Goal: Task Accomplishment & Management: Manage account settings

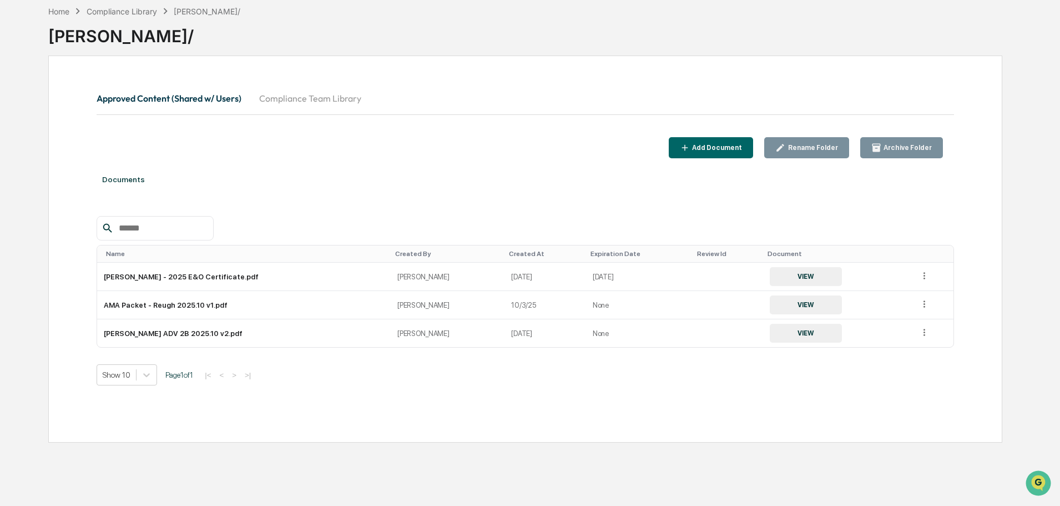
click at [920, 305] on icon at bounding box center [924, 304] width 11 height 11
click at [895, 356] on div "Archive" at bounding box center [899, 355] width 62 height 18
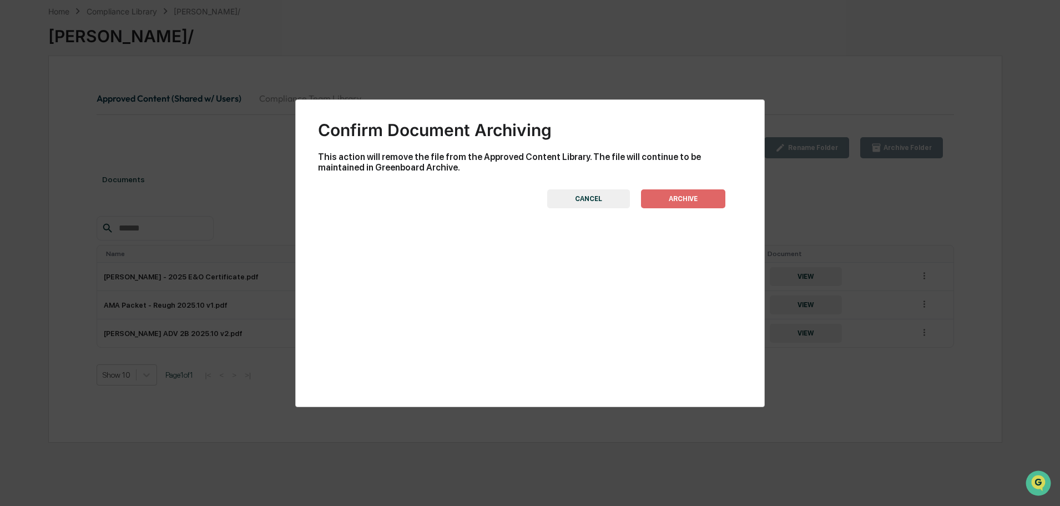
click at [699, 198] on button "ARCHIVE" at bounding box center [683, 198] width 84 height 19
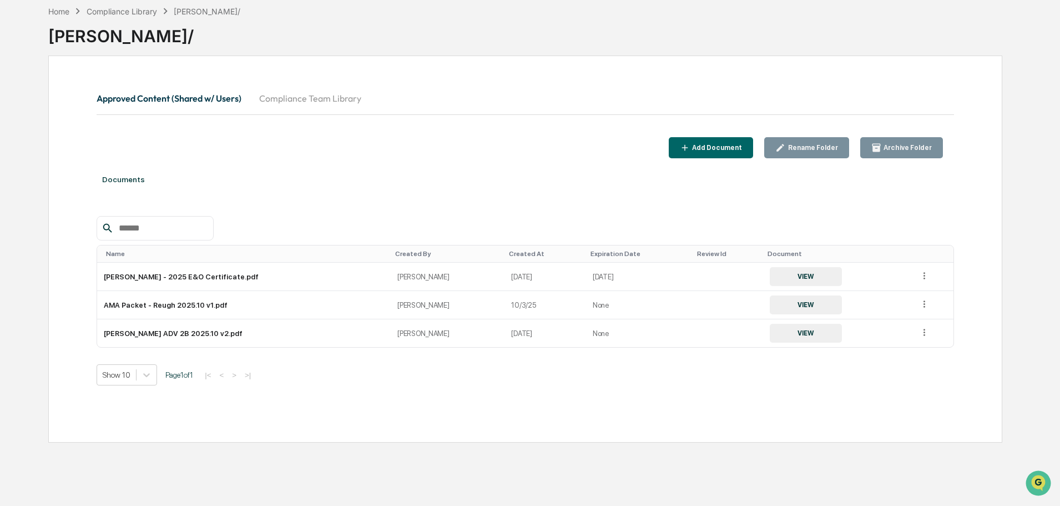
click at [691, 144] on icon "button" at bounding box center [685, 148] width 11 height 11
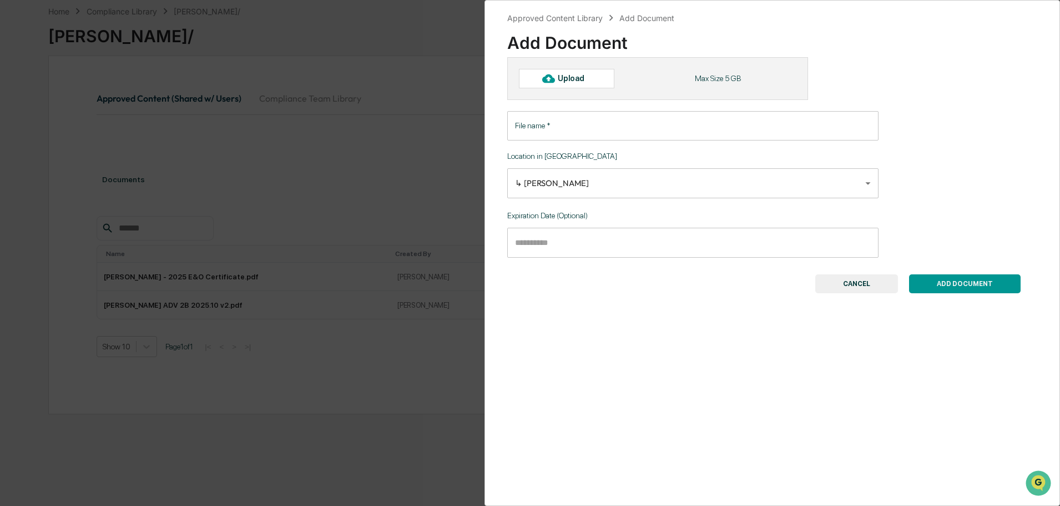
click at [592, 78] on div "Upload" at bounding box center [576, 78] width 36 height 9
type input "**********"
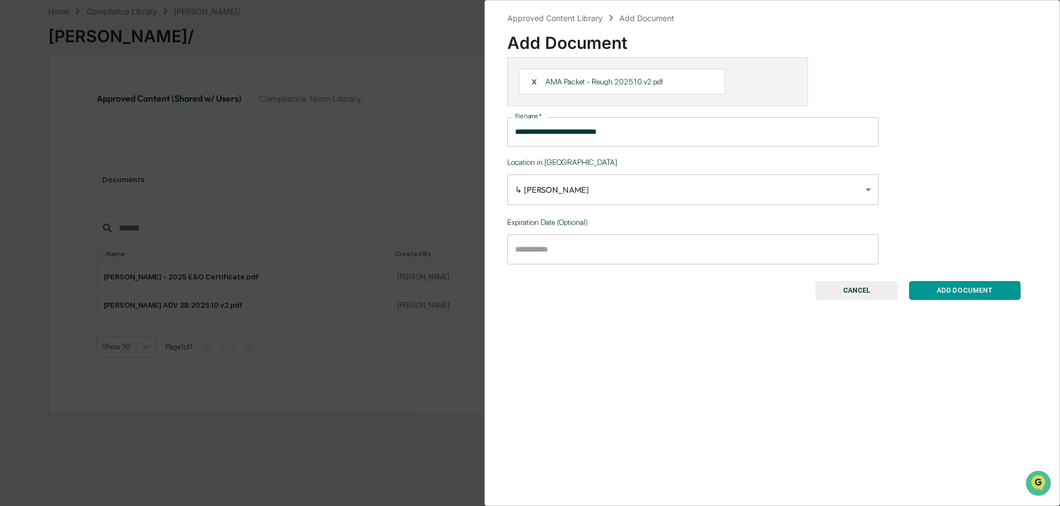
click at [984, 288] on button "ADD DOCUMENT" at bounding box center [965, 290] width 112 height 19
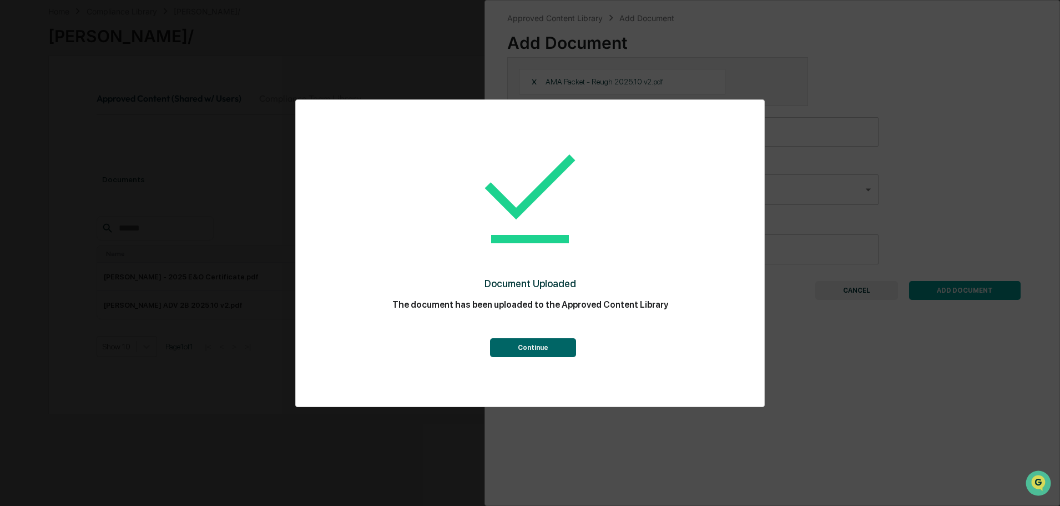
click at [528, 350] on button "Continue" at bounding box center [533, 347] width 86 height 19
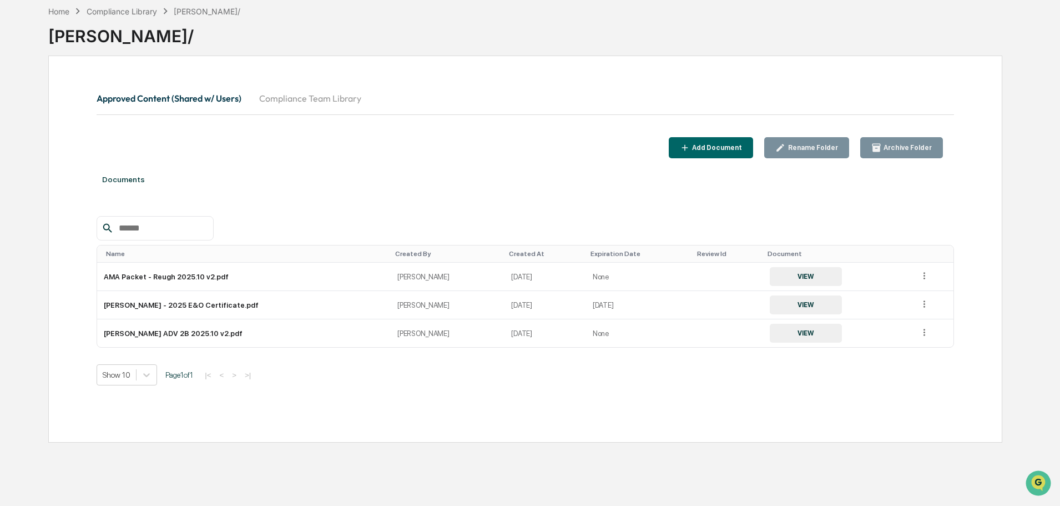
click at [139, 7] on div "Compliance Library" at bounding box center [122, 11] width 71 height 9
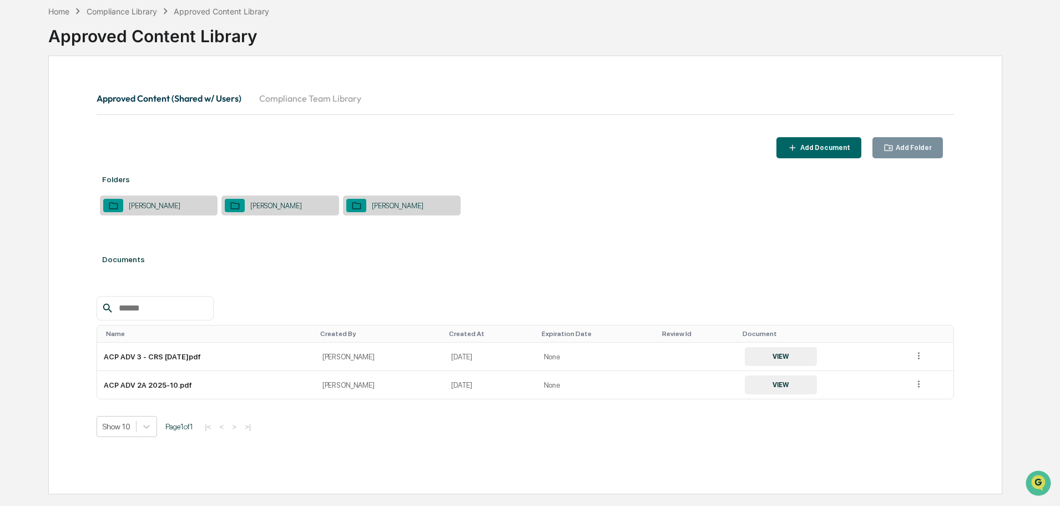
click at [285, 203] on div "[PERSON_NAME]" at bounding box center [276, 206] width 63 height 8
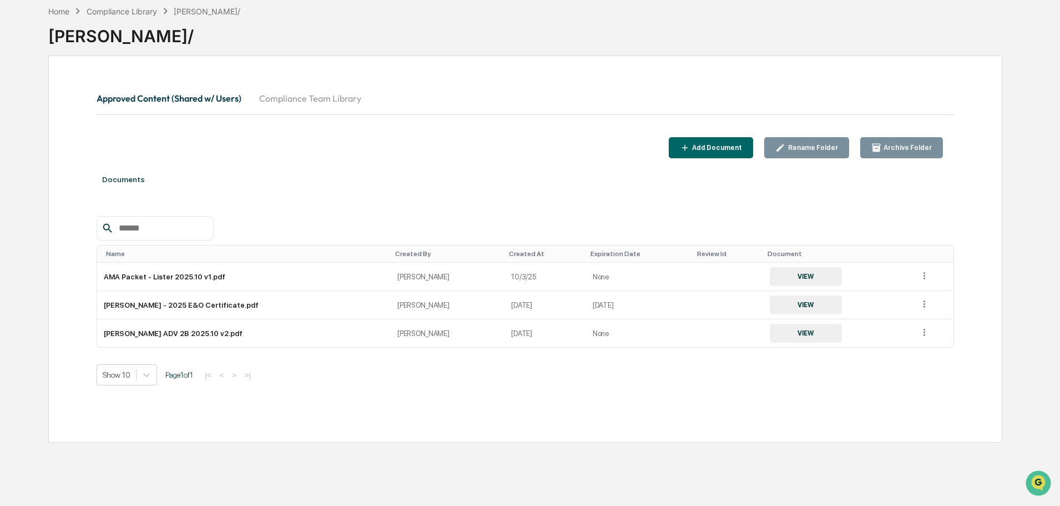
click at [919, 272] on icon at bounding box center [924, 275] width 11 height 11
click at [891, 325] on div "Archive" at bounding box center [899, 327] width 62 height 18
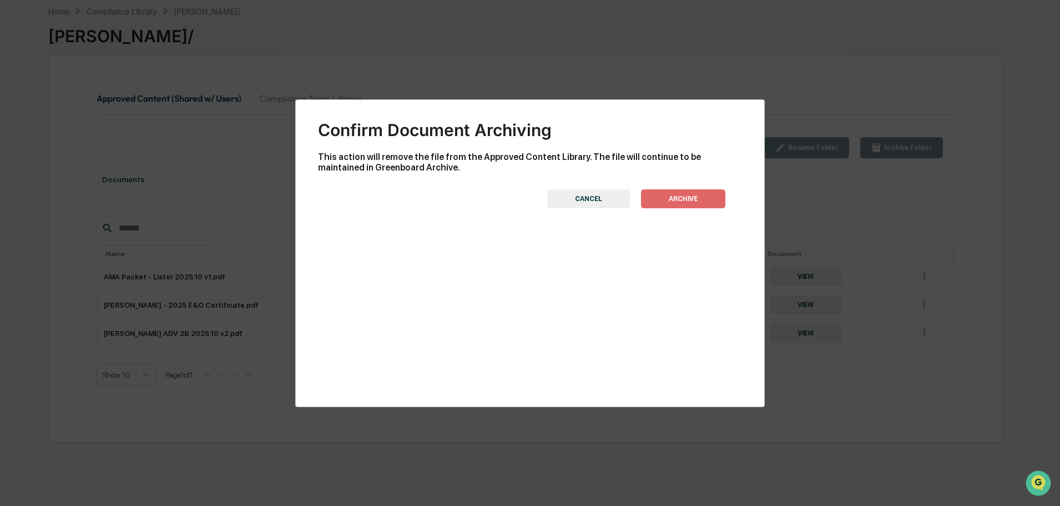
click at [692, 199] on button "ARCHIVE" at bounding box center [683, 198] width 84 height 19
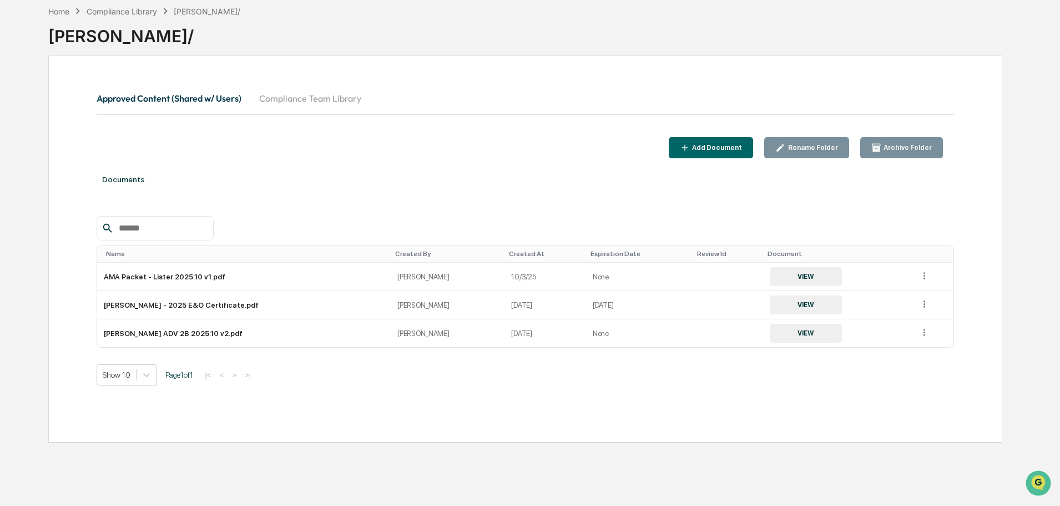
click at [729, 143] on div "Add Document" at bounding box center [711, 148] width 63 height 11
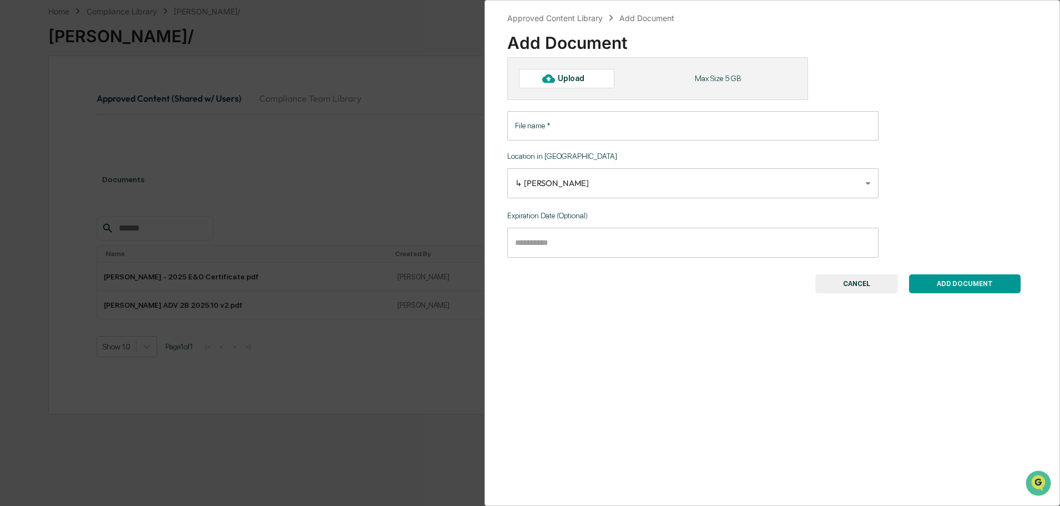
click at [573, 79] on div "Upload" at bounding box center [576, 78] width 36 height 9
type input "**********"
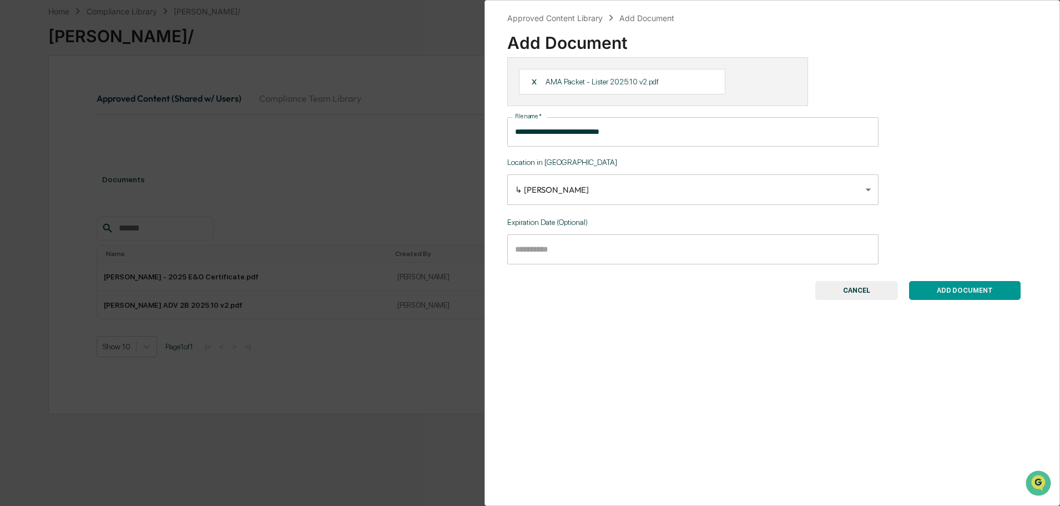
click at [991, 291] on button "ADD DOCUMENT" at bounding box center [965, 290] width 112 height 19
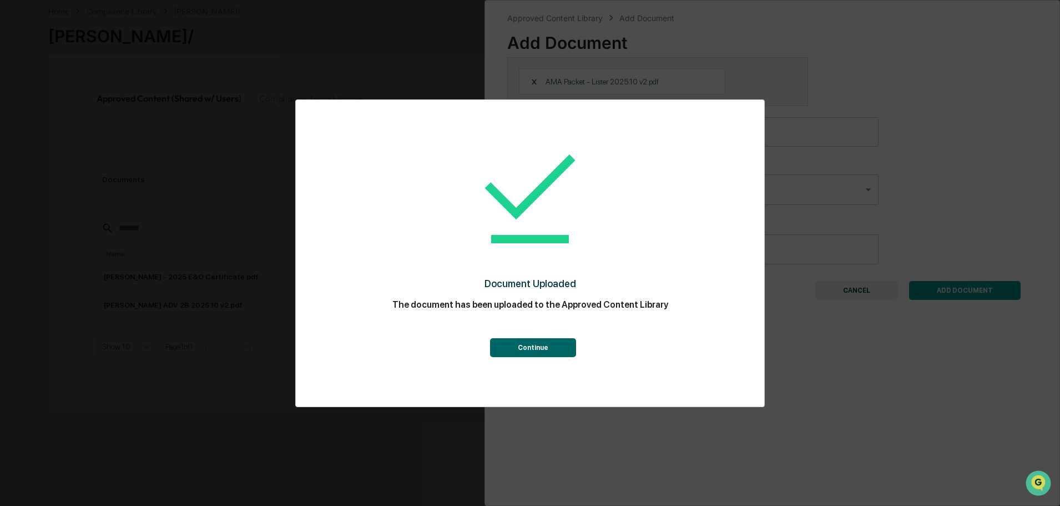
click at [543, 342] on button "Continue" at bounding box center [533, 347] width 86 height 19
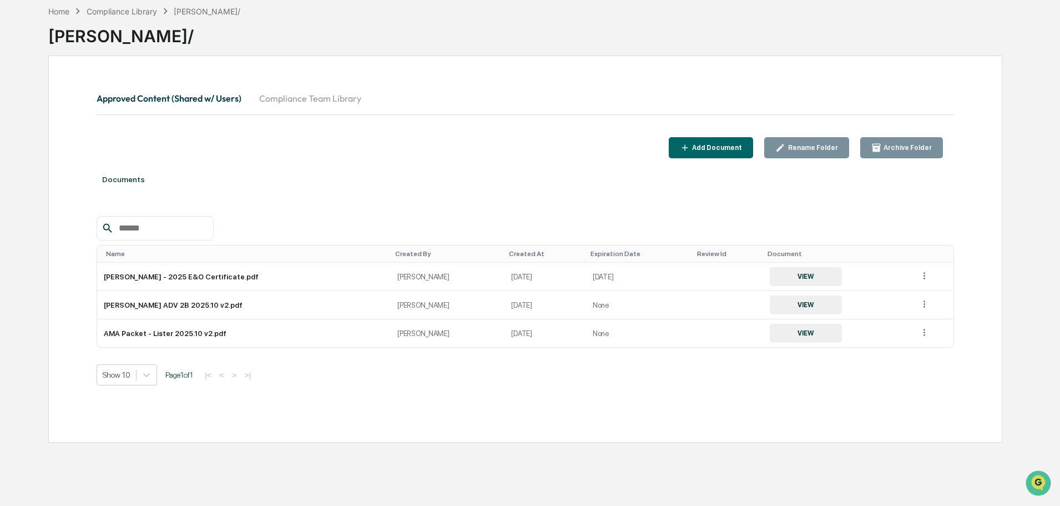
click at [140, 14] on div "Compliance Library" at bounding box center [122, 11] width 71 height 9
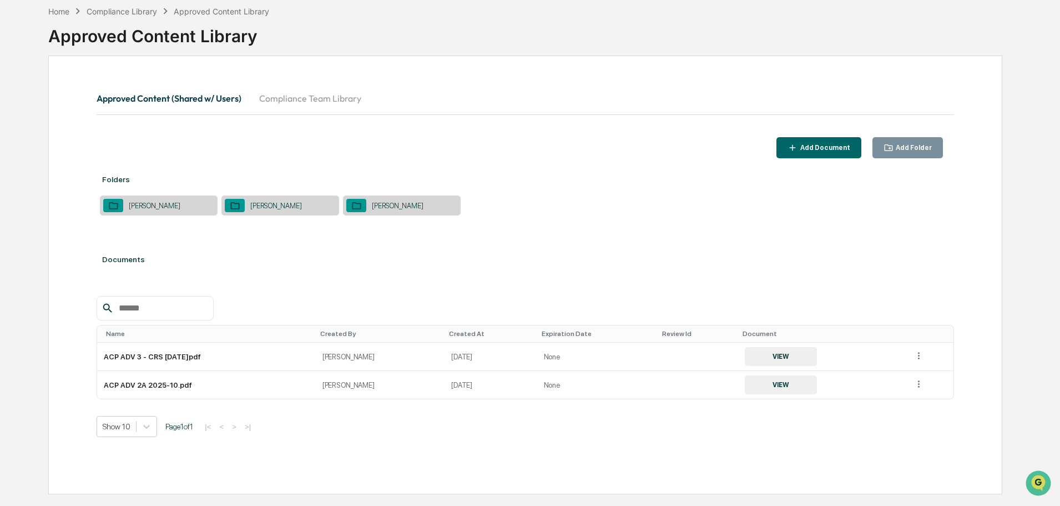
click at [156, 203] on div "[PERSON_NAME]" at bounding box center [154, 206] width 63 height 8
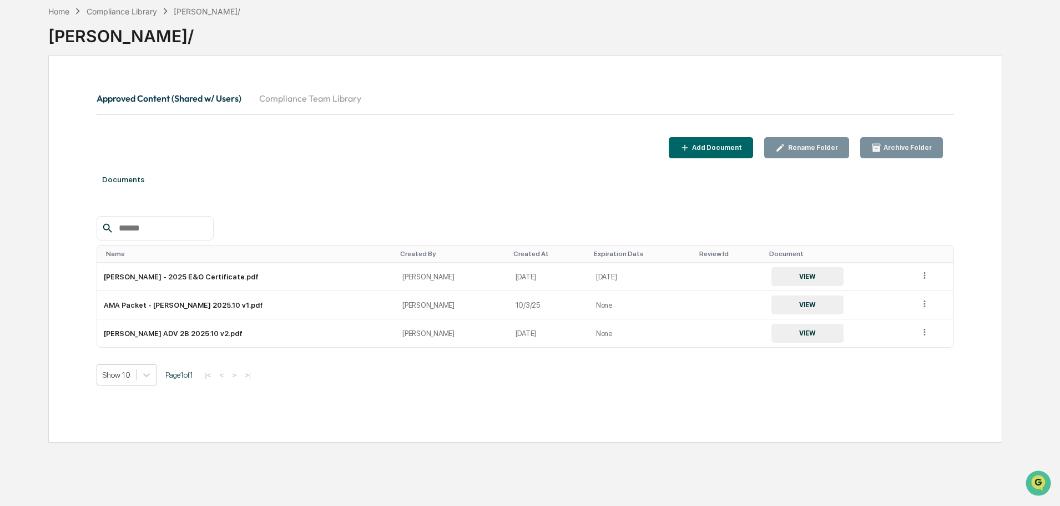
click at [920, 309] on icon at bounding box center [925, 304] width 11 height 11
click at [893, 353] on div "Archive" at bounding box center [900, 355] width 62 height 18
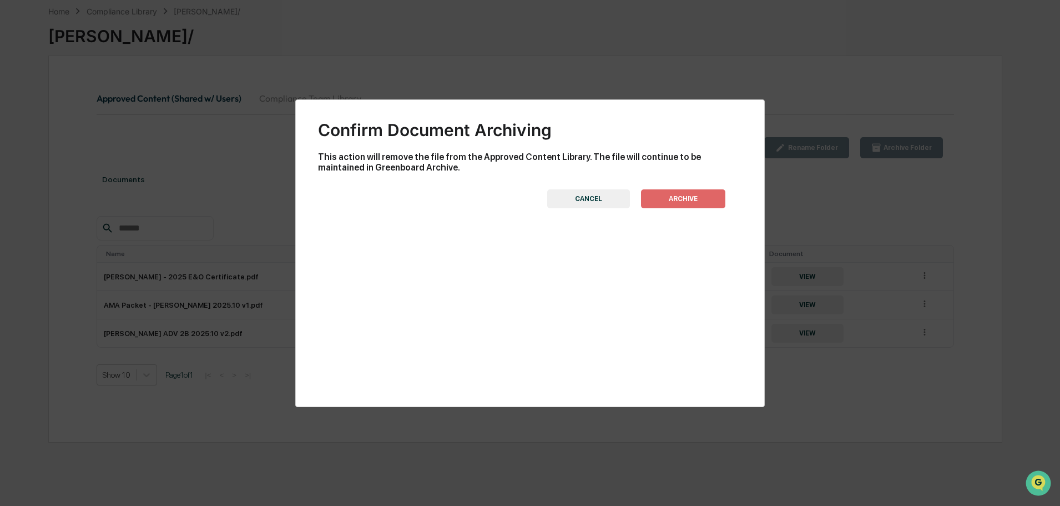
click at [705, 205] on button "ARCHIVE" at bounding box center [683, 198] width 84 height 19
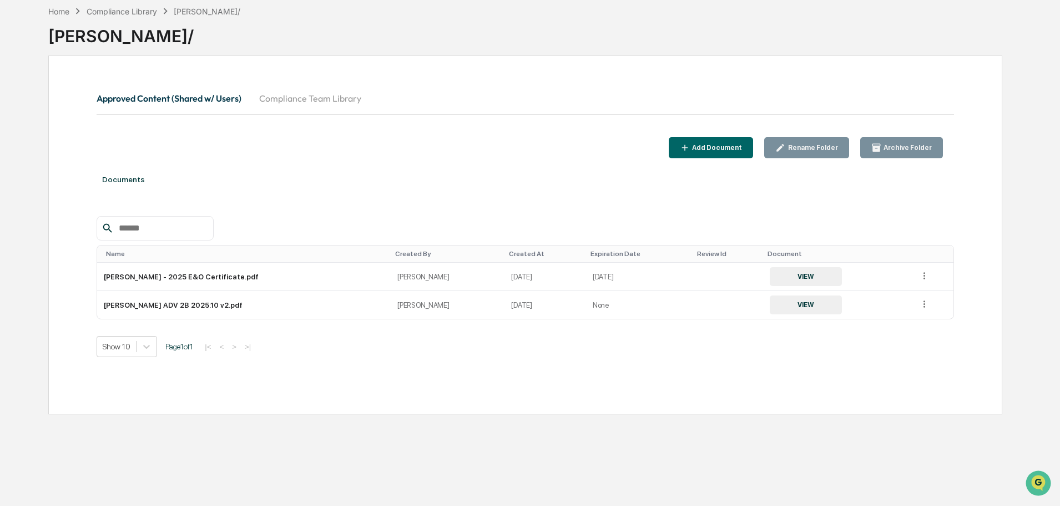
click at [733, 149] on div "Add Document" at bounding box center [716, 148] width 52 height 8
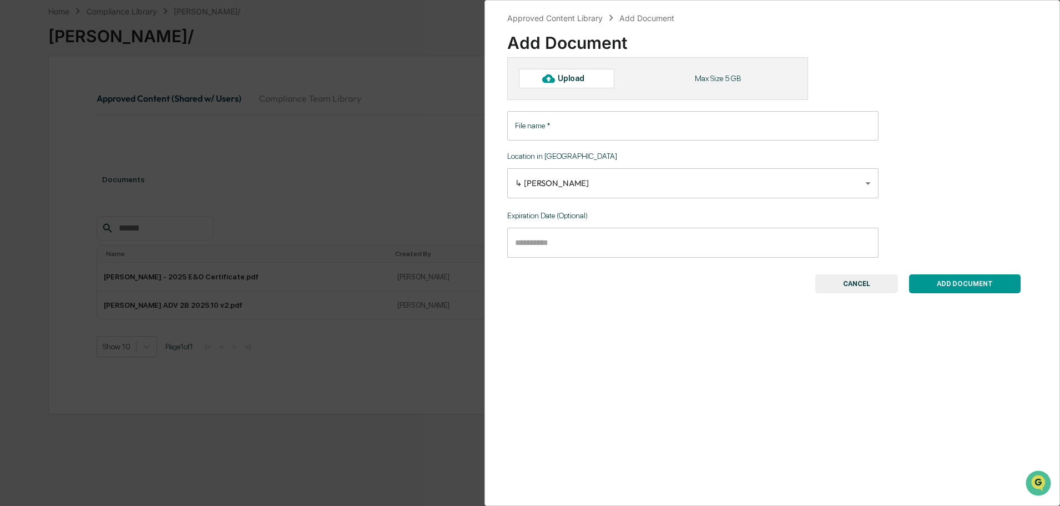
click at [592, 78] on div "Upload" at bounding box center [576, 78] width 36 height 9
type input "**********"
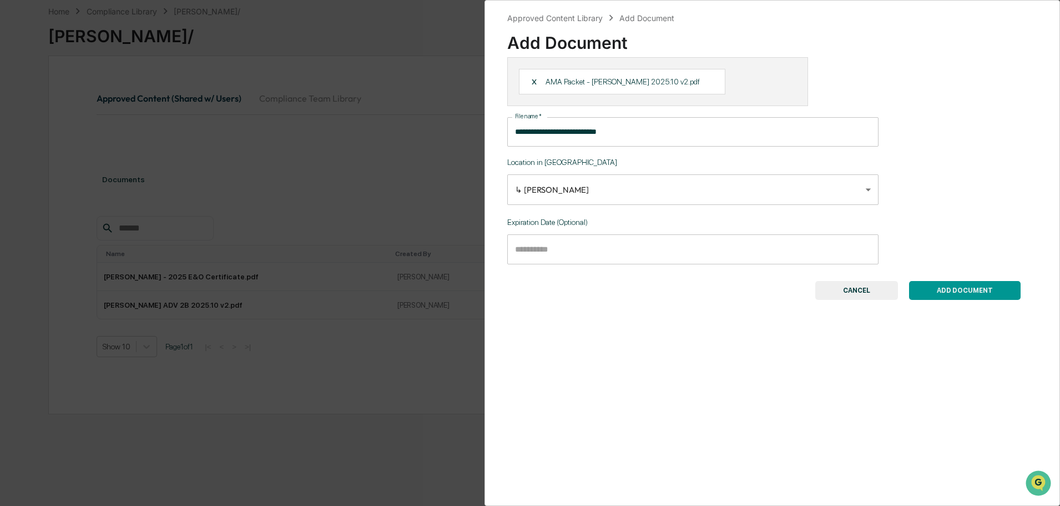
click at [988, 293] on button "ADD DOCUMENT" at bounding box center [965, 290] width 112 height 19
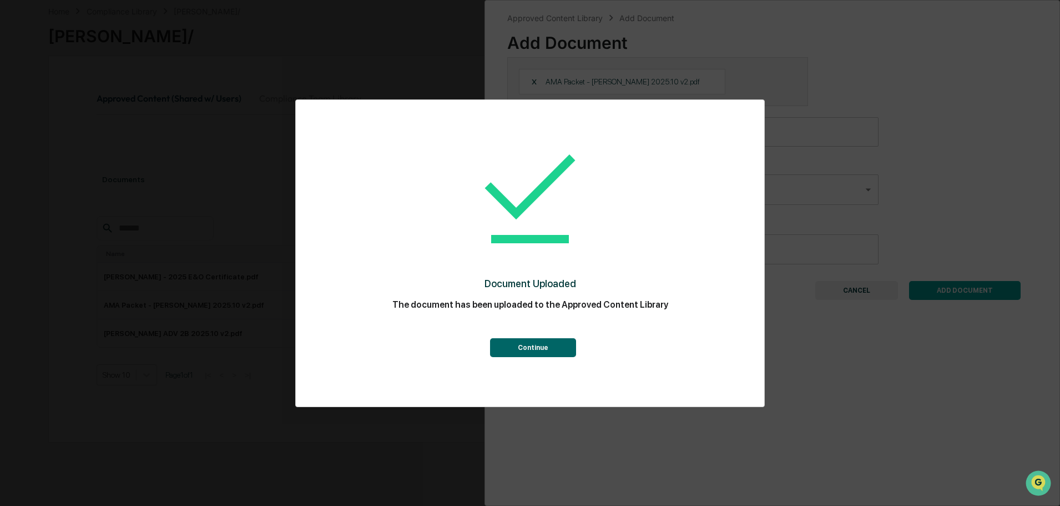
click at [552, 342] on button "Continue" at bounding box center [533, 347] width 86 height 19
